Goal: Task Accomplishment & Management: Manage account settings

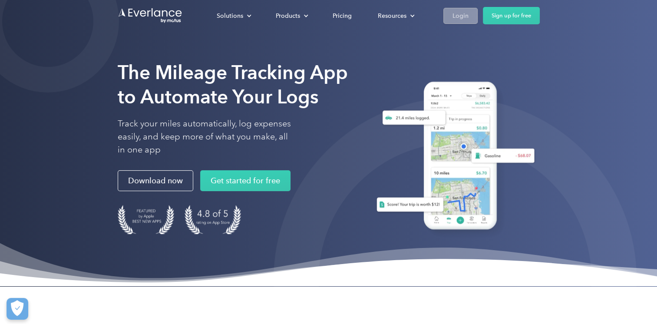
click at [463, 15] on div "Login" at bounding box center [461, 15] width 16 height 11
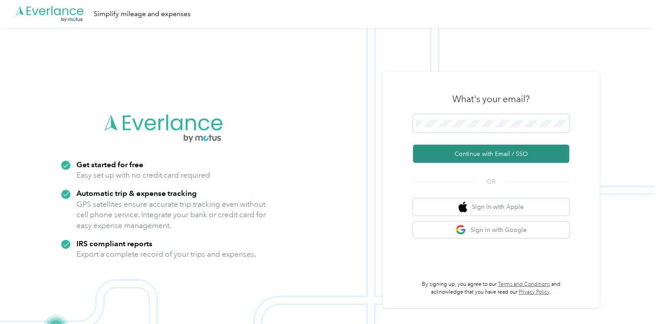
click at [471, 152] on button "Continue with Email / SSO" at bounding box center [491, 154] width 156 height 18
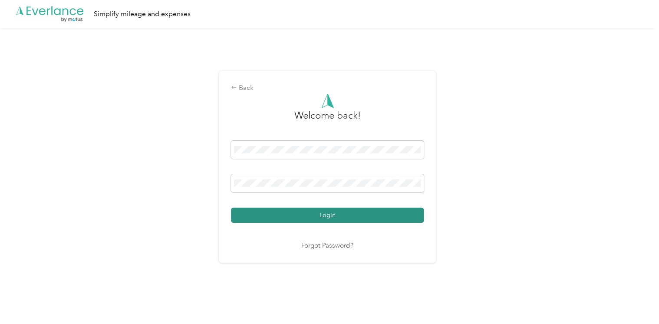
click at [342, 215] on button "Login" at bounding box center [327, 215] width 193 height 15
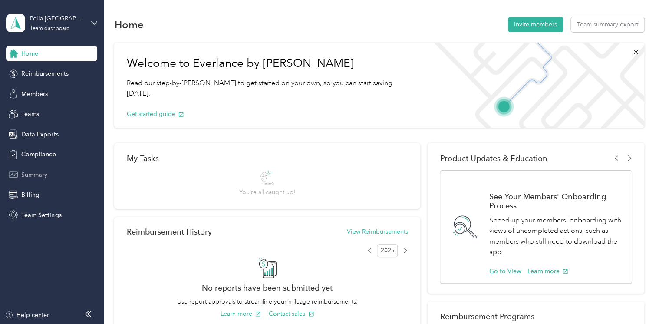
click at [31, 175] on span "Summary" at bounding box center [34, 174] width 26 height 9
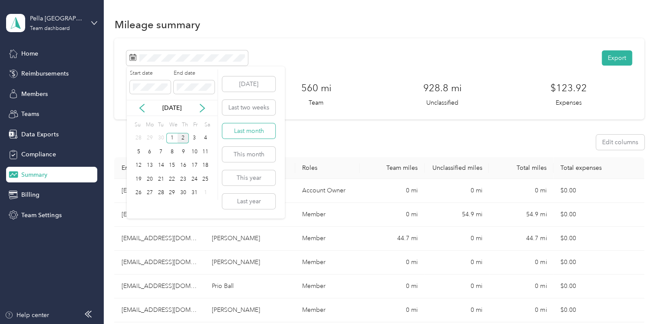
click at [252, 131] on button "Last month" at bounding box center [248, 130] width 53 height 15
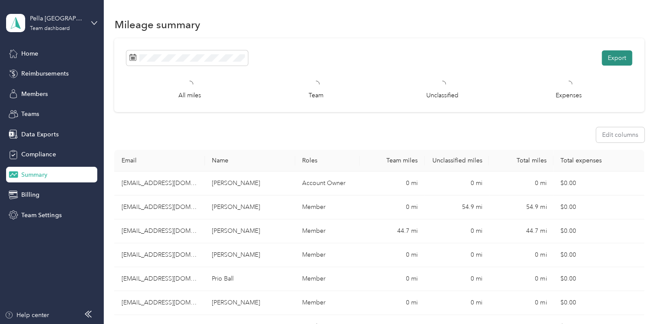
click at [614, 53] on button "Export" at bounding box center [617, 57] width 30 height 15
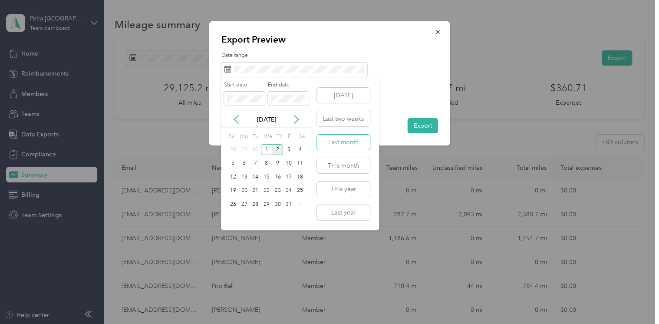
click at [337, 142] on button "Last month" at bounding box center [343, 142] width 53 height 15
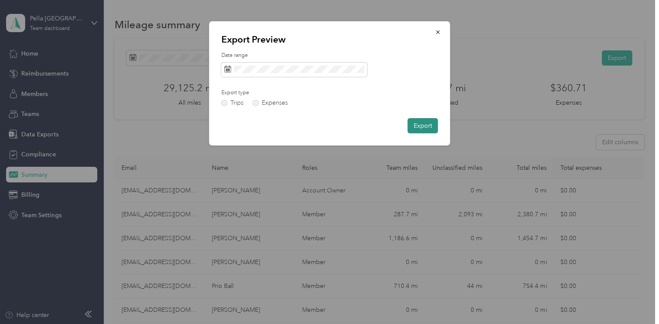
click at [421, 127] on button "Export" at bounding box center [423, 125] width 30 height 15
